Goal: Task Accomplishment & Management: Manage account settings

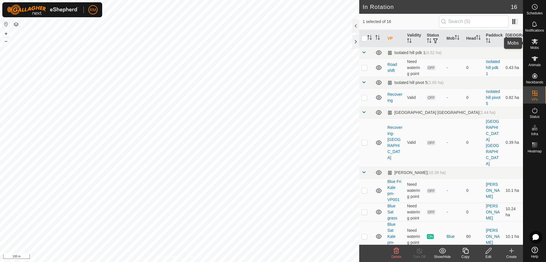
click at [535, 43] on icon at bounding box center [535, 41] width 6 height 5
checkbox input "false"
checkbox input "true"
checkbox input "false"
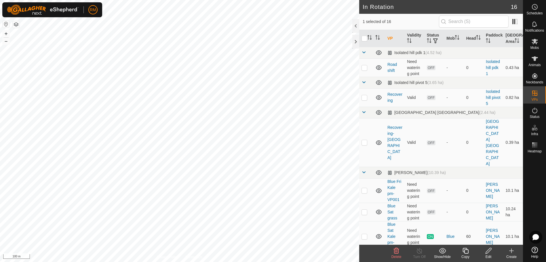
click at [465, 248] on icon at bounding box center [466, 251] width 6 height 6
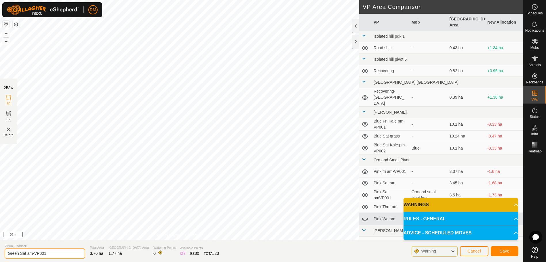
click at [25, 252] on input "Green Sat am-VP001" at bounding box center [45, 254] width 81 height 10
click at [27, 254] on input "Green Sat am-VP001" at bounding box center [45, 254] width 81 height 10
type input "Green Sun am-VP001"
click at [499, 251] on button "Save" at bounding box center [505, 251] width 28 height 10
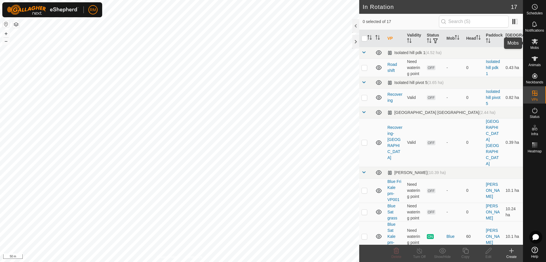
click at [538, 44] on icon at bounding box center [535, 41] width 7 height 7
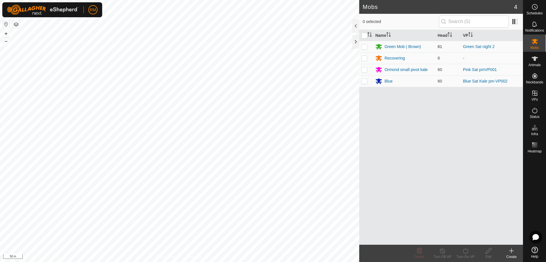
click at [365, 46] on p-checkbox at bounding box center [365, 46] width 6 height 5
checkbox input "true"
click at [467, 252] on icon at bounding box center [465, 251] width 7 height 7
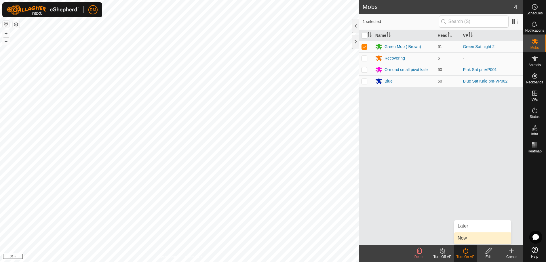
click at [473, 237] on link "Now" at bounding box center [482, 239] width 57 height 12
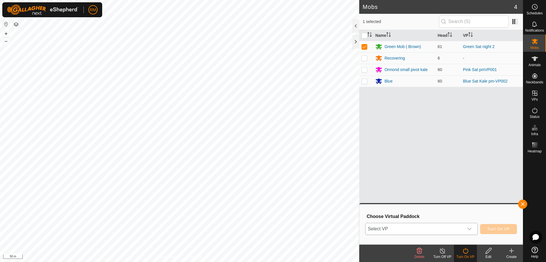
click at [471, 230] on icon "dropdown trigger" at bounding box center [469, 229] width 5 height 5
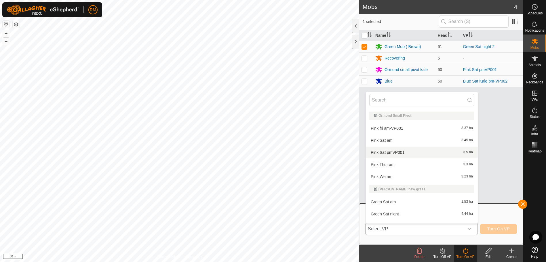
scroll to position [125, 0]
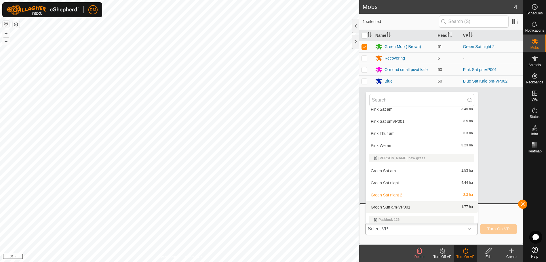
click at [400, 207] on li "Green Sun am-VP001 1.77 ha" at bounding box center [422, 208] width 112 height 12
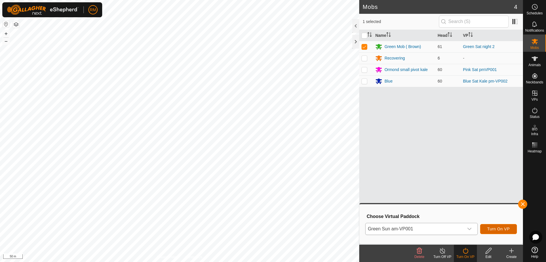
click at [496, 230] on span "Turn On VP" at bounding box center [499, 229] width 22 height 5
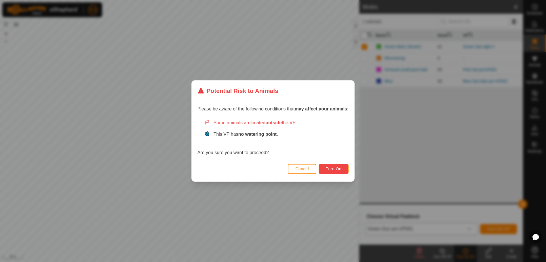
click at [340, 166] on button "Turn On" at bounding box center [334, 169] width 30 height 10
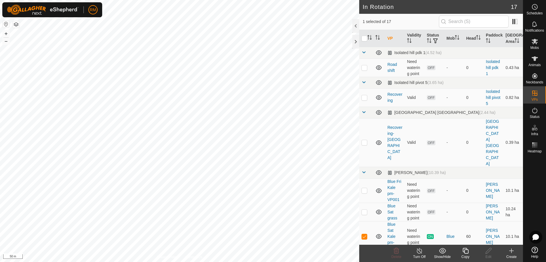
checkbox input "true"
checkbox input "false"
click at [537, 45] on es-mob-svg-icon at bounding box center [535, 41] width 10 height 9
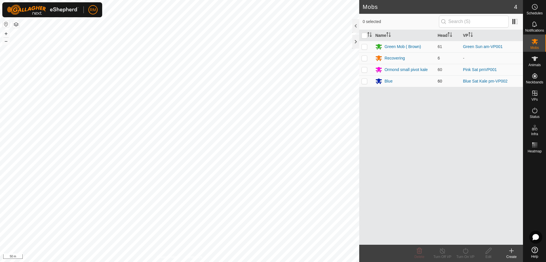
click at [365, 81] on p-checkbox at bounding box center [365, 81] width 6 height 5
checkbox input "true"
click at [465, 252] on icon at bounding box center [465, 251] width 7 height 7
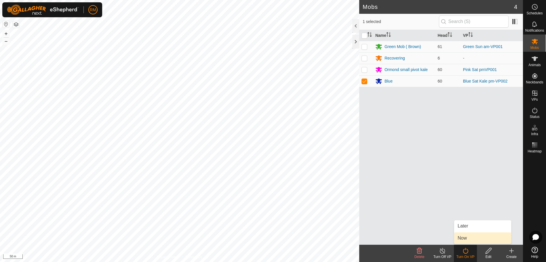
click at [465, 238] on link "Now" at bounding box center [482, 239] width 57 height 12
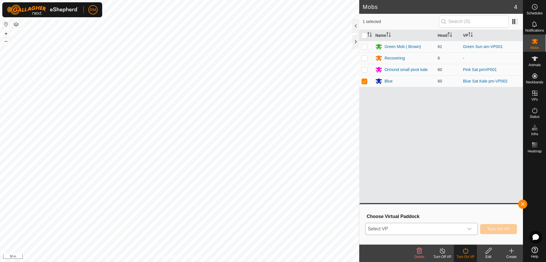
click at [471, 230] on icon "dropdown trigger" at bounding box center [470, 229] width 4 height 2
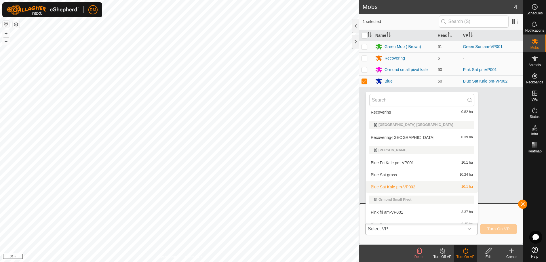
scroll to position [41, 0]
click at [397, 176] on li "Blue Sat grass 10.24 ha" at bounding box center [422, 175] width 112 height 12
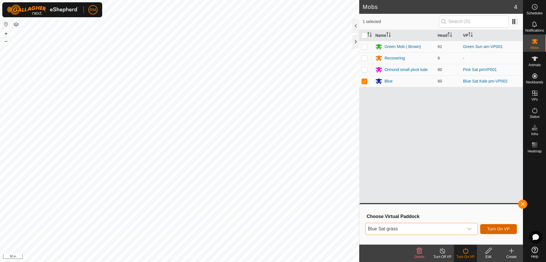
click at [496, 228] on span "Turn On VP" at bounding box center [499, 229] width 22 height 5
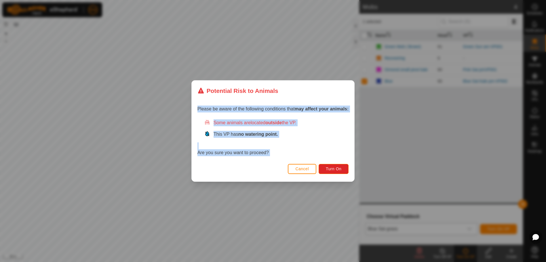
drag, startPoint x: 118, startPoint y: 148, endPoint x: 147, endPoint y: 107, distance: 50.0
click at [147, 107] on div "Potential Risk to Animals Please be aware of the following conditions that may …" at bounding box center [273, 131] width 546 height 262
click at [334, 170] on span "Turn On" at bounding box center [334, 169] width 16 height 5
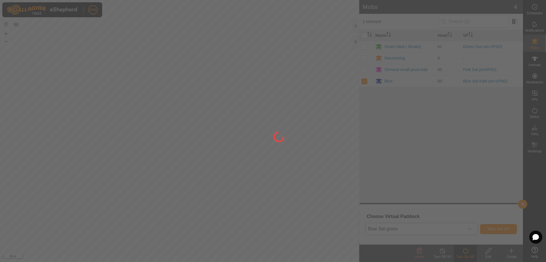
click at [291, 203] on div at bounding box center [273, 131] width 546 height 262
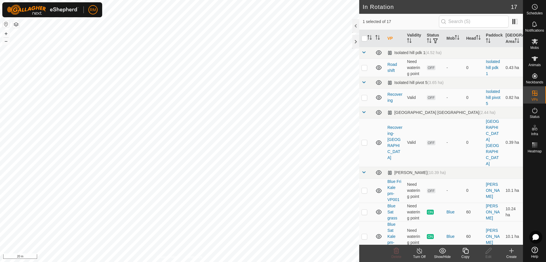
click at [464, 252] on icon at bounding box center [466, 251] width 6 height 6
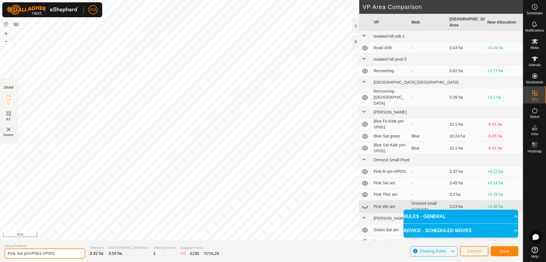
click at [58, 252] on input "Pink Sat pmVP001-VP001" at bounding box center [45, 254] width 81 height 10
type input "Pink Sun am"
click at [505, 254] on button "Save" at bounding box center [505, 251] width 28 height 10
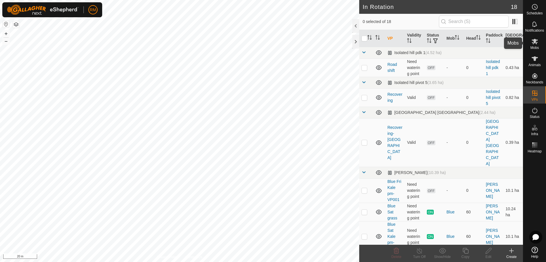
click at [538, 43] on icon at bounding box center [535, 41] width 7 height 7
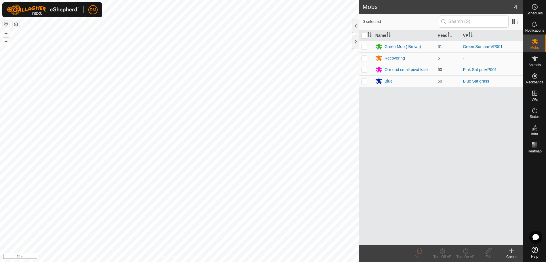
click at [364, 71] on p-checkbox at bounding box center [365, 69] width 6 height 5
checkbox input "true"
click at [465, 252] on icon at bounding box center [465, 251] width 7 height 7
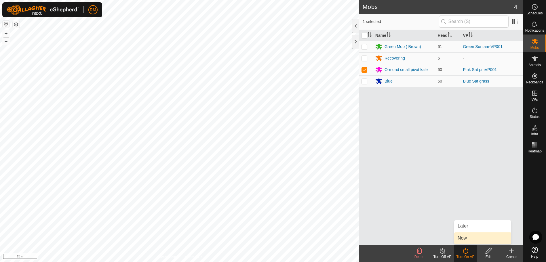
click at [464, 237] on link "Now" at bounding box center [482, 239] width 57 height 12
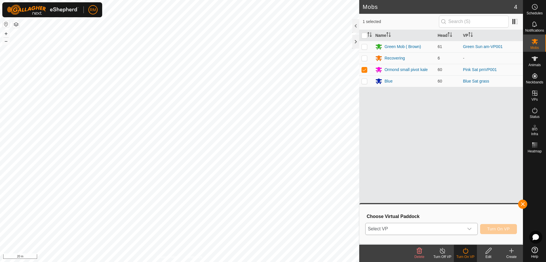
click at [471, 229] on icon "dropdown trigger" at bounding box center [469, 229] width 5 height 5
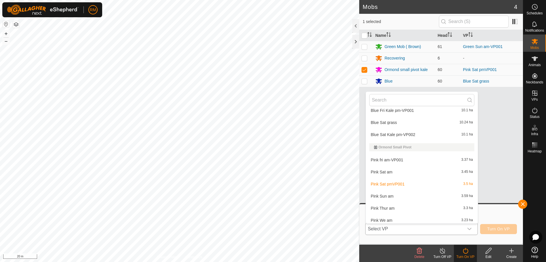
scroll to position [93, 0]
click at [397, 196] on li "Pink Sun am 3.59 ha" at bounding box center [422, 197] width 112 height 12
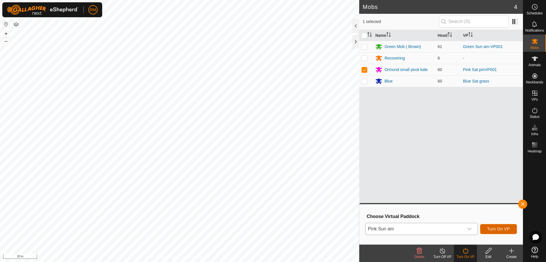
click at [504, 228] on span "Turn On VP" at bounding box center [499, 229] width 22 height 5
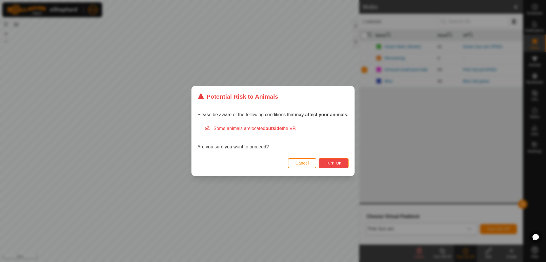
click at [329, 162] on span "Turn On" at bounding box center [334, 163] width 16 height 5
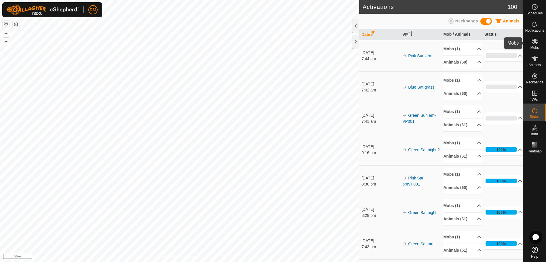
click at [534, 43] on icon at bounding box center [535, 41] width 6 height 5
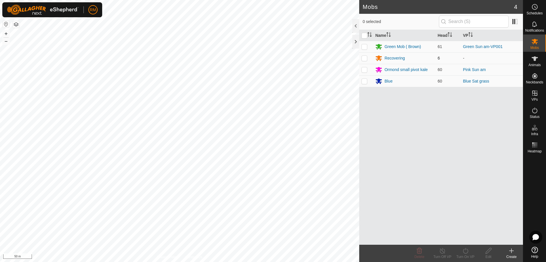
click at [363, 58] on p-checkbox at bounding box center [365, 58] width 6 height 5
checkbox input "true"
click at [389, 58] on div "Recovering" at bounding box center [395, 58] width 20 height 6
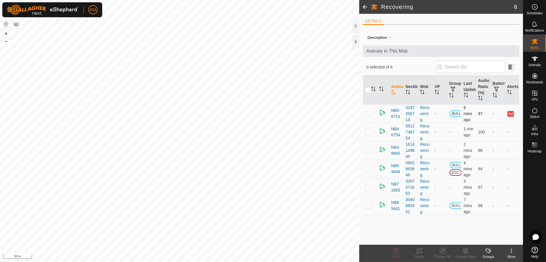
click at [370, 115] on p-checkbox at bounding box center [368, 113] width 6 height 5
checkbox input "false"
click at [511, 253] on icon at bounding box center [511, 252] width 1 height 1
click at [483, 238] on link "Edit Mob Detail" at bounding box center [493, 239] width 60 height 12
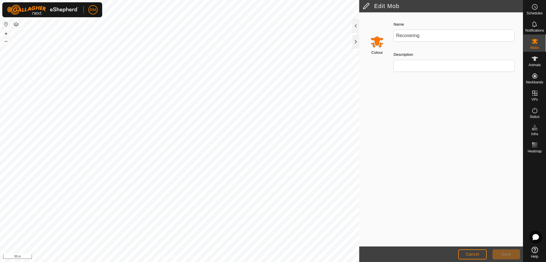
click at [377, 41] on input "Select a color" at bounding box center [377, 42] width 14 height 14
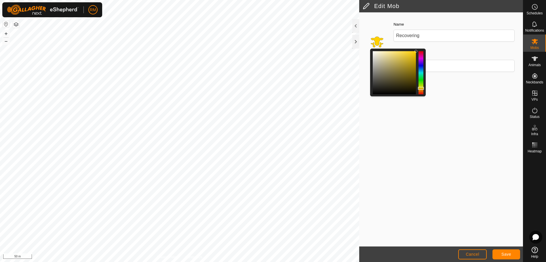
click at [423, 88] on div at bounding box center [421, 88] width 6 height 3
click at [501, 252] on button "Save" at bounding box center [507, 255] width 28 height 10
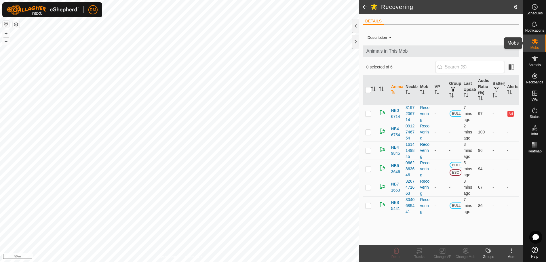
click at [535, 44] on icon at bounding box center [535, 41] width 7 height 7
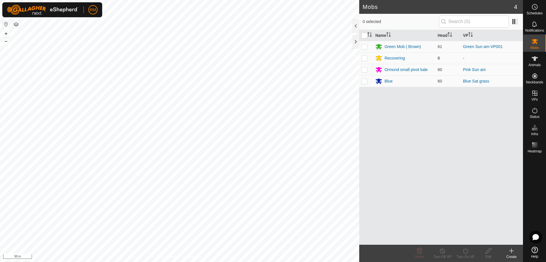
click at [363, 58] on p-checkbox at bounding box center [365, 58] width 6 height 5
checkbox input "true"
click at [467, 251] on icon at bounding box center [465, 251] width 7 height 7
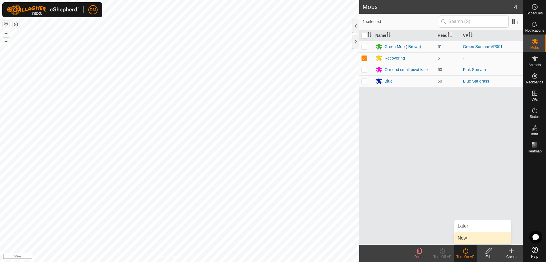
click at [467, 239] on link "Now" at bounding box center [482, 239] width 57 height 12
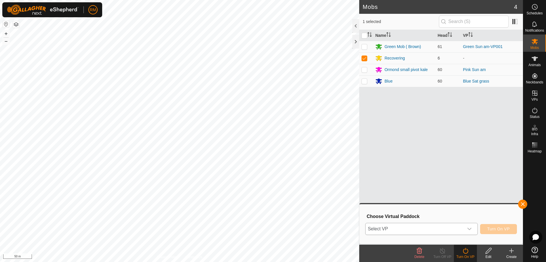
click at [470, 229] on icon "dropdown trigger" at bounding box center [469, 229] width 5 height 5
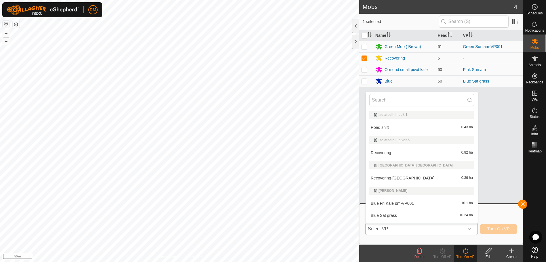
scroll to position [10, 0]
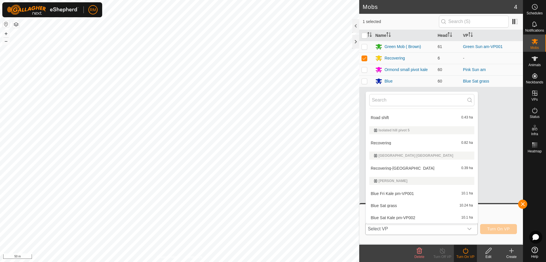
click at [409, 168] on li "Recovering-Sat Hill 0.39 ha" at bounding box center [422, 169] width 112 height 12
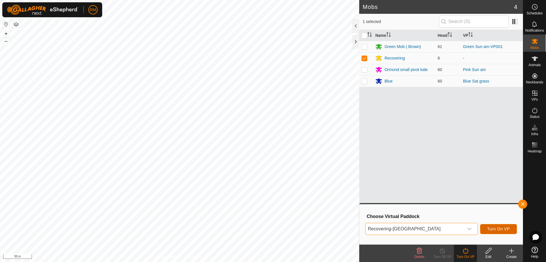
click at [496, 230] on span "Turn On VP" at bounding box center [499, 229] width 22 height 5
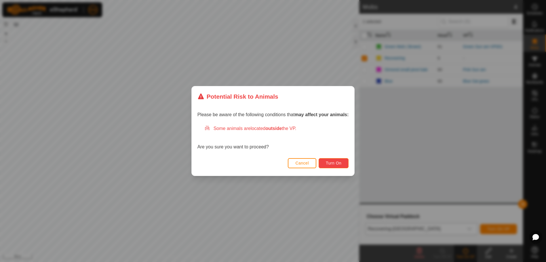
click at [338, 165] on span "Turn On" at bounding box center [334, 163] width 16 height 5
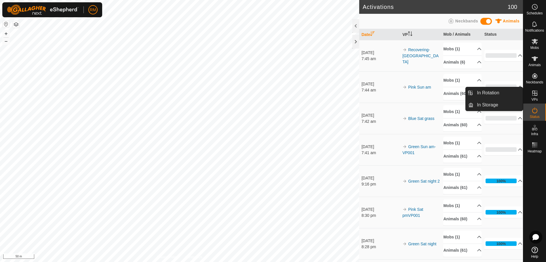
click at [532, 93] on icon at bounding box center [535, 93] width 7 height 7
click at [534, 94] on icon at bounding box center [535, 93] width 7 height 7
click at [487, 91] on link "In Rotation" at bounding box center [498, 93] width 49 height 12
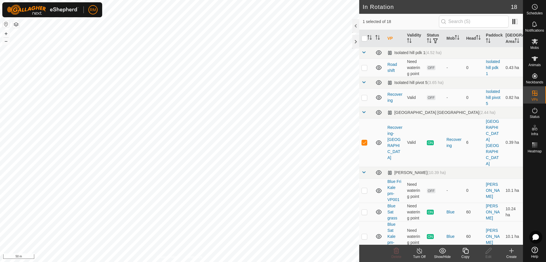
click at [511, 251] on icon at bounding box center [512, 251] width 4 height 0
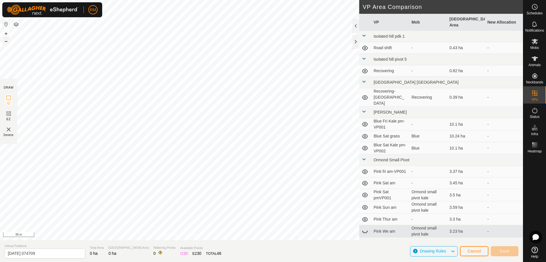
click at [5, 39] on button "–" at bounding box center [6, 41] width 7 height 7
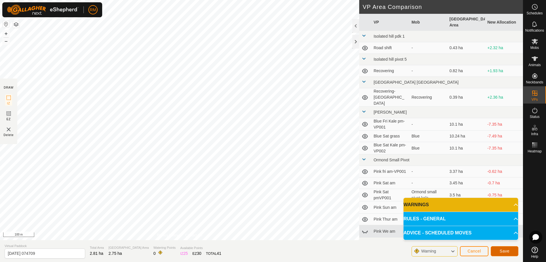
click at [500, 250] on span "Save" at bounding box center [505, 251] width 10 height 5
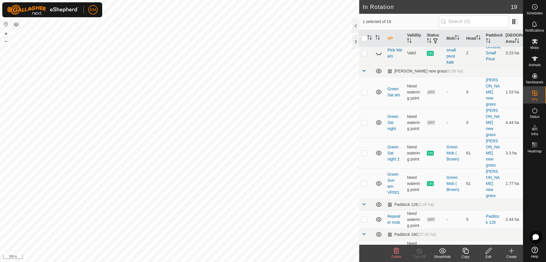
scroll to position [329, 0]
click at [397, 252] on icon at bounding box center [396, 251] width 5 height 6
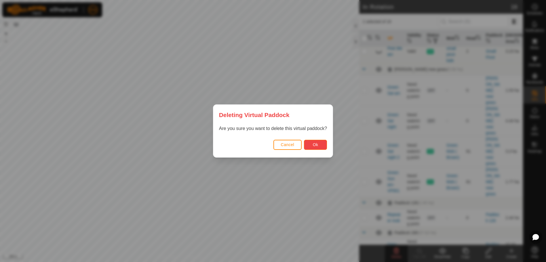
click at [316, 144] on span "Ok" at bounding box center [315, 145] width 5 height 5
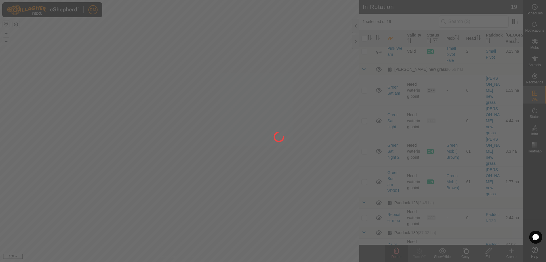
checkbox input "false"
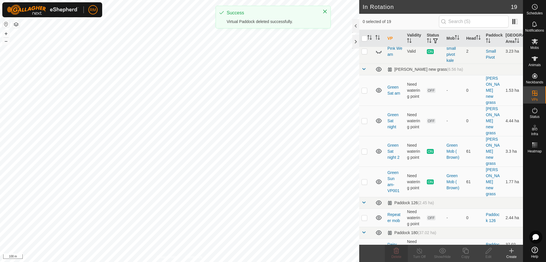
scroll to position [0, 0]
